Goal: Check status: Check status

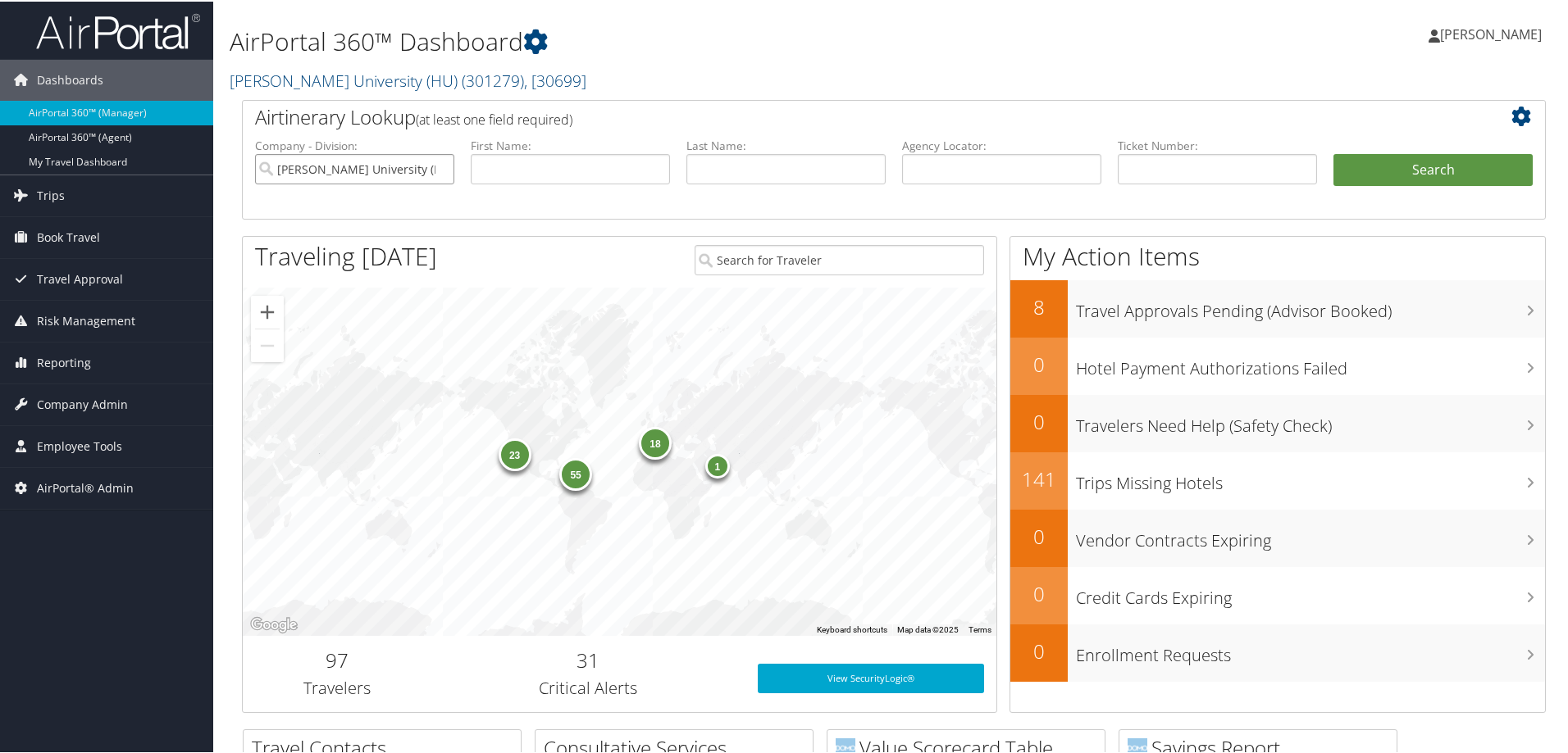
click at [443, 167] on input "Howard University (HU)" at bounding box center [355, 167] width 199 height 30
drag, startPoint x: 945, startPoint y: 173, endPoint x: 965, endPoint y: 179, distance: 20.9
click at [950, 175] on input "text" at bounding box center [1002, 167] width 199 height 30
type input "CUIBDC"
click at [1333, 153] on button "Search" at bounding box center [1433, 169] width 199 height 33
